Goal: Book appointment/travel/reservation

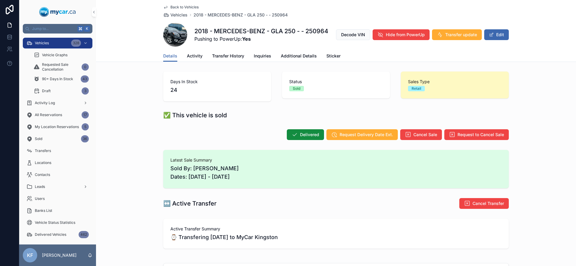
scroll to position [252, 0]
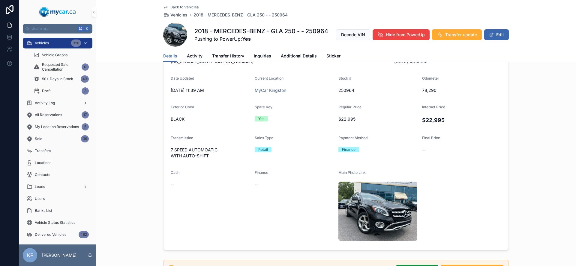
click at [175, 7] on span "Back to Vehicles" at bounding box center [184, 7] width 28 height 5
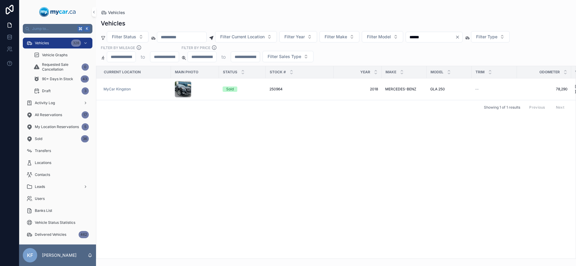
click at [460, 37] on icon "Clear" at bounding box center [457, 37] width 5 height 5
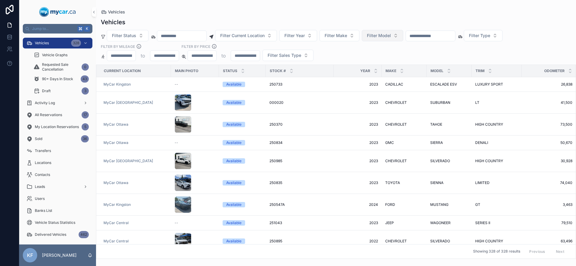
click at [395, 40] on button "Filter Model" at bounding box center [382, 35] width 41 height 11
click at [345, 37] on span "Filter Make" at bounding box center [335, 36] width 22 height 6
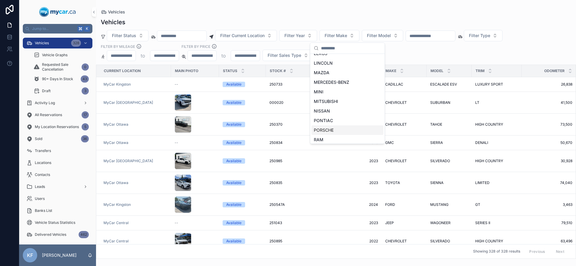
click at [327, 132] on span "PORSCHE" at bounding box center [324, 130] width 20 height 6
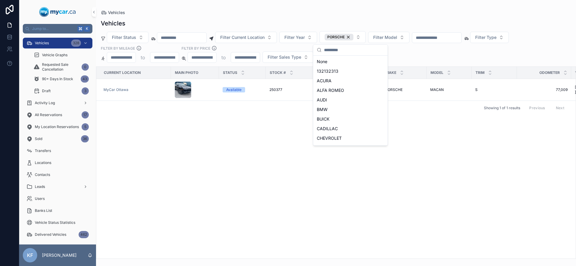
click at [277, 134] on div "Current Location Main Photo Status Stock # Year Make Model Trim Odometer VIN Re…" at bounding box center [335, 163] width 479 height 192
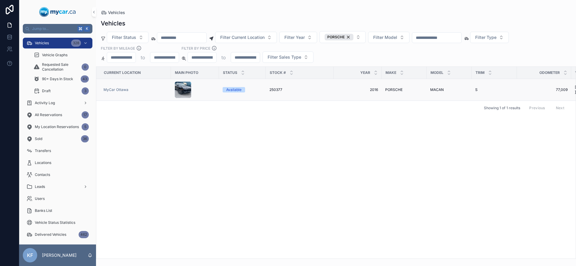
click at [302, 91] on div "250377 250377" at bounding box center [299, 90] width 61 height 5
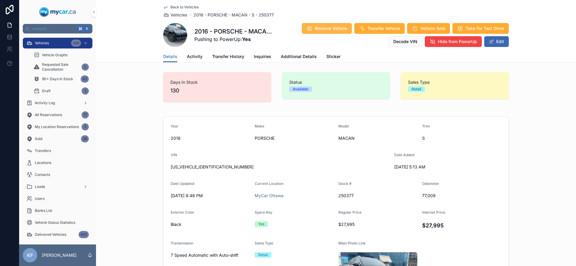
click at [326, 28] on span "Reserve Vehicle" at bounding box center [331, 28] width 32 height 6
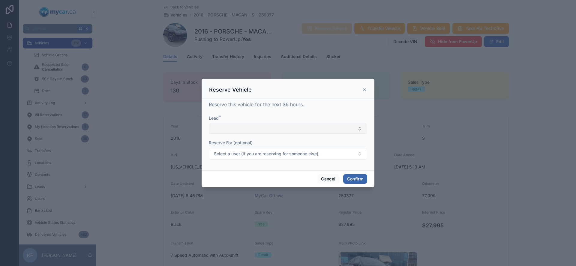
click at [255, 133] on button "Select Button" at bounding box center [288, 129] width 158 height 10
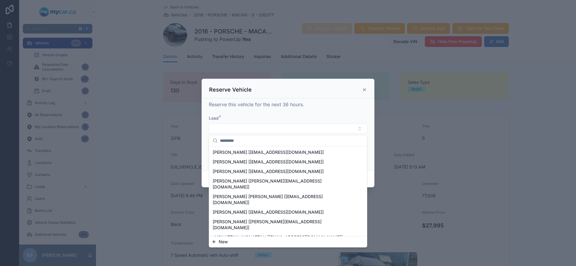
click at [219, 243] on span "New" at bounding box center [223, 242] width 9 height 6
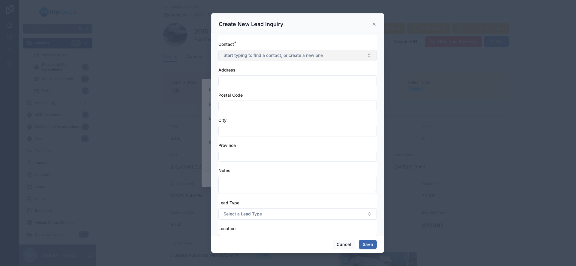
click at [263, 58] on span "Start typing to find a contact, or create a new one" at bounding box center [272, 55] width 99 height 6
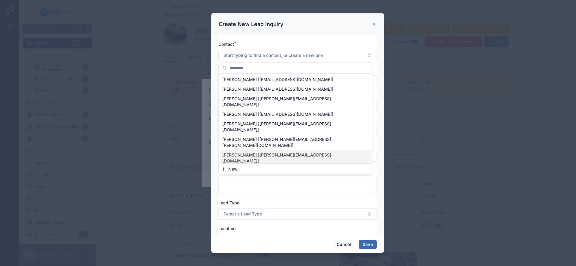
click at [235, 170] on span "New" at bounding box center [232, 169] width 9 height 6
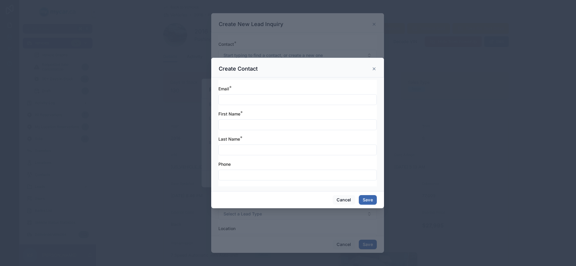
click at [238, 129] on div at bounding box center [297, 125] width 158 height 11
click at [240, 126] on input "text" at bounding box center [298, 125] width 158 height 8
type input "**"
click at [231, 153] on input "text" at bounding box center [298, 150] width 158 height 8
type input "********"
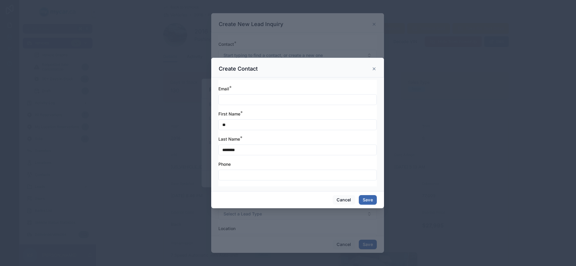
click at [259, 100] on input "text" at bounding box center [298, 100] width 158 height 8
type input "**********"
click at [252, 178] on input "text" at bounding box center [298, 175] width 158 height 8
type input "**********"
click at [373, 201] on button "Save" at bounding box center [368, 200] width 18 height 10
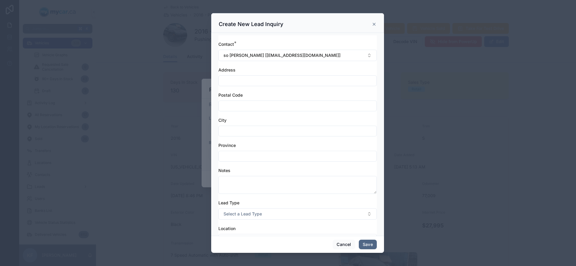
click at [371, 245] on button "Save" at bounding box center [368, 245] width 18 height 10
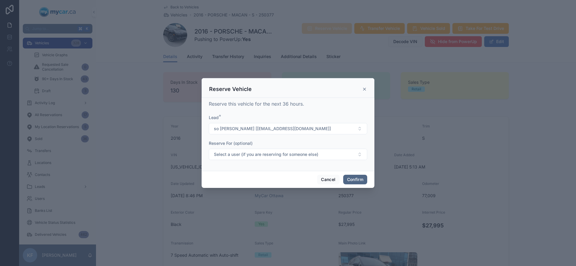
click at [353, 181] on button "Confirm" at bounding box center [355, 180] width 24 height 10
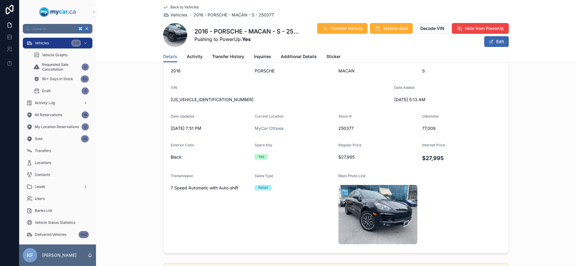
scroll to position [207, 0]
